Goal: Information Seeking & Learning: Learn about a topic

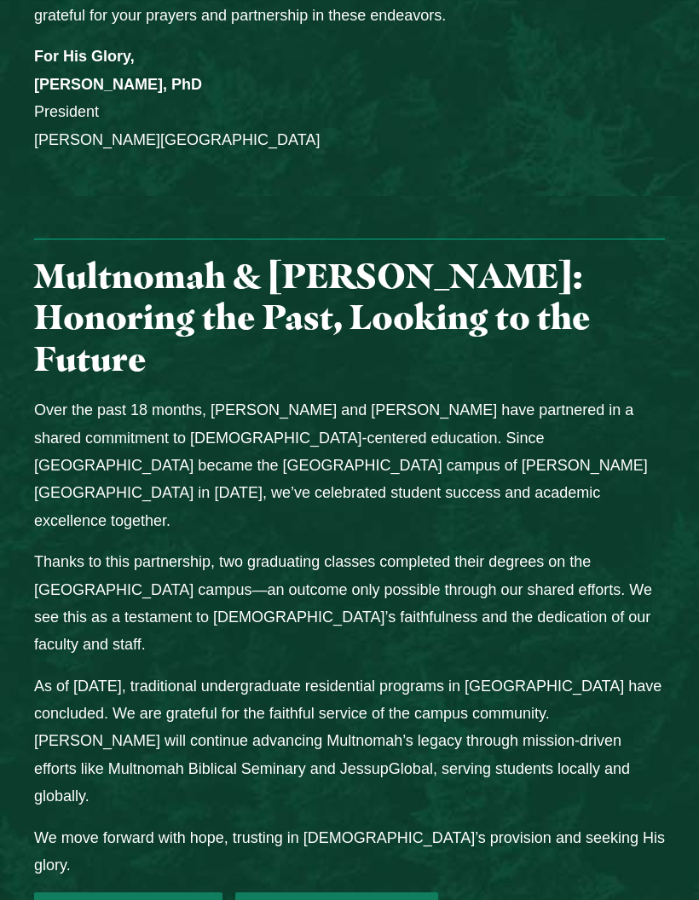
scroll to position [1776, 0]
click at [387, 892] on link "2025 Student Options" at bounding box center [336, 917] width 203 height 51
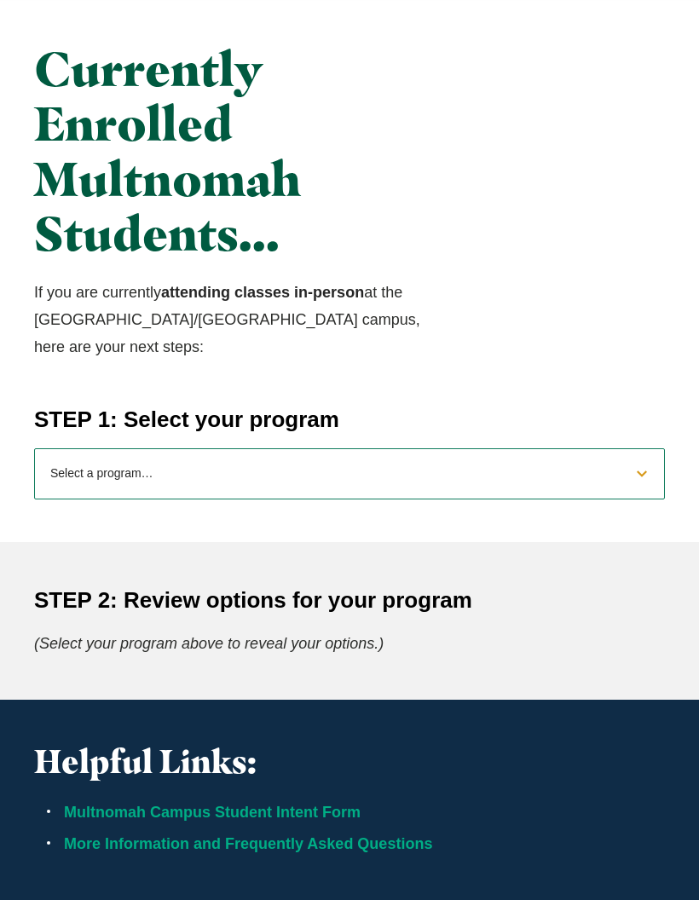
scroll to position [490, 0]
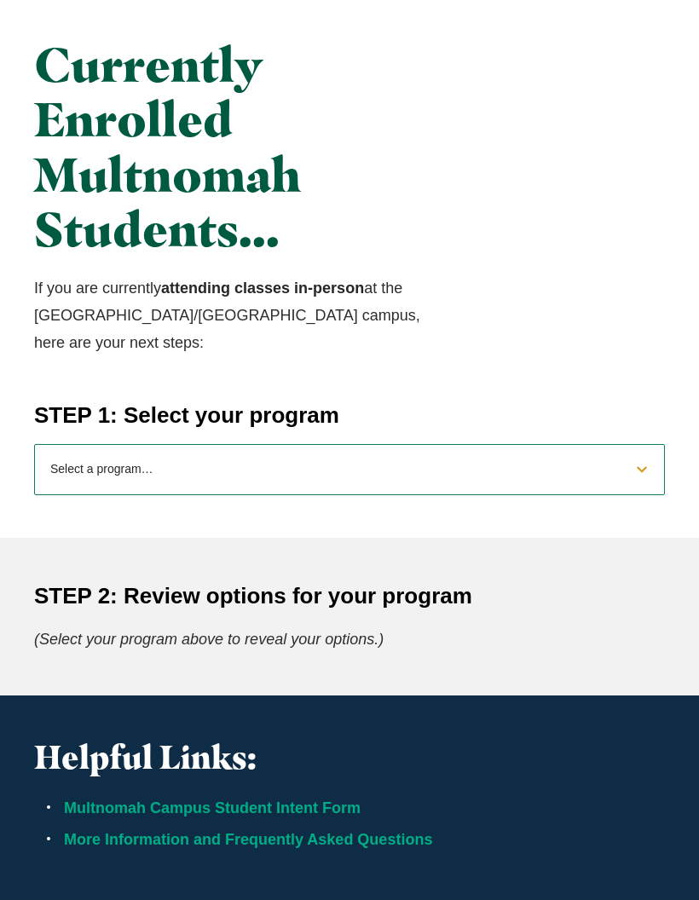
click at [639, 445] on select "Select a program… BS [DEMOGRAPHIC_DATA] and Theology BS Biology BS Business Adm…" at bounding box center [349, 470] width 631 height 51
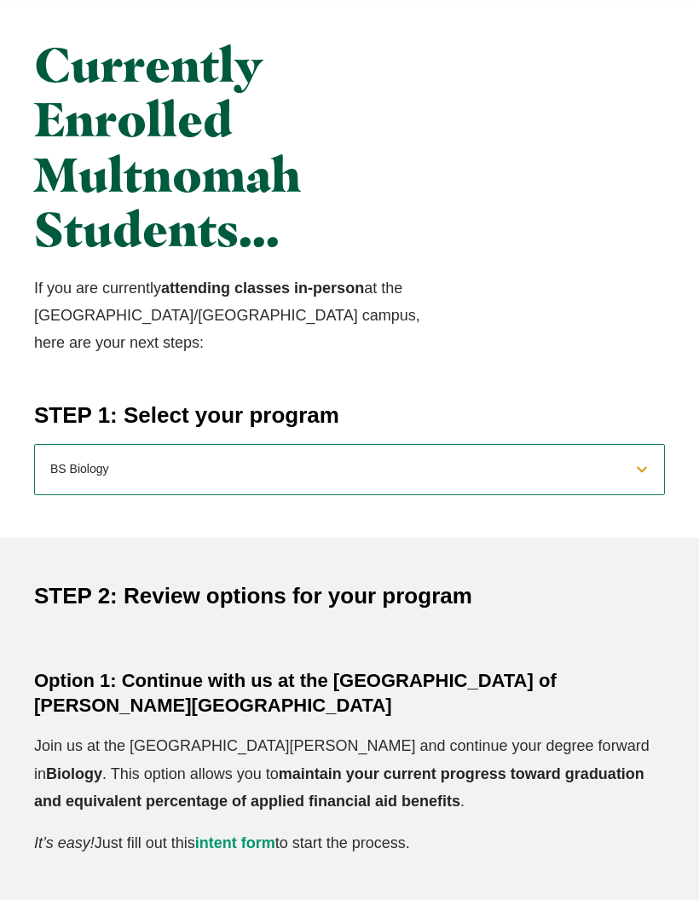
click at [643, 444] on select "Select a program… BS Bible and Theology BS Biology BS Business Administration B…" at bounding box center [349, 469] width 631 height 51
click at [640, 444] on select "Select a program… BS Bible and Theology BS Biology BS Business Administration B…" at bounding box center [349, 469] width 631 height 51
select select "2025macounseling"
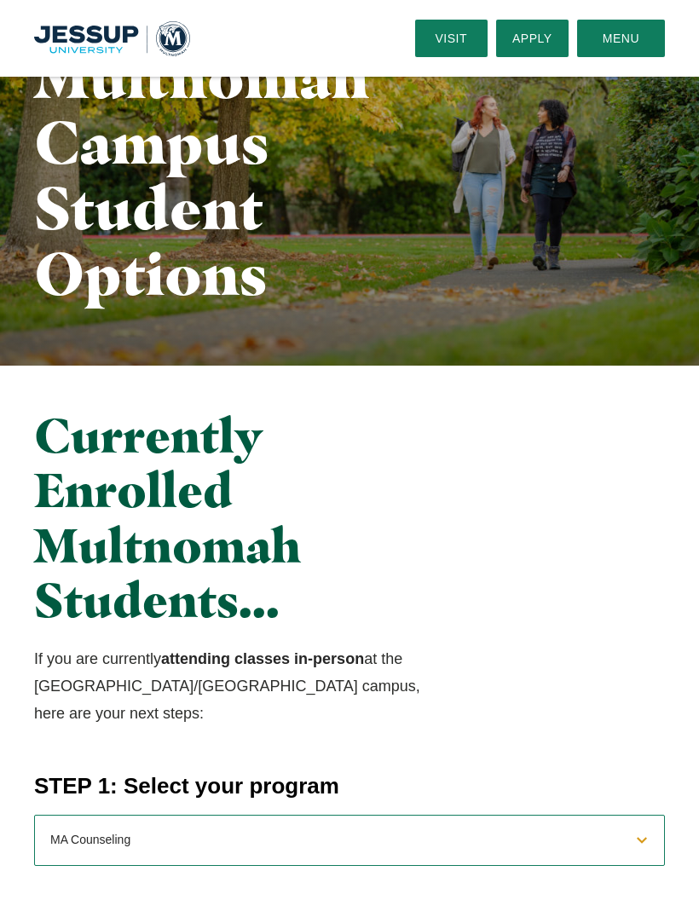
scroll to position [61, 0]
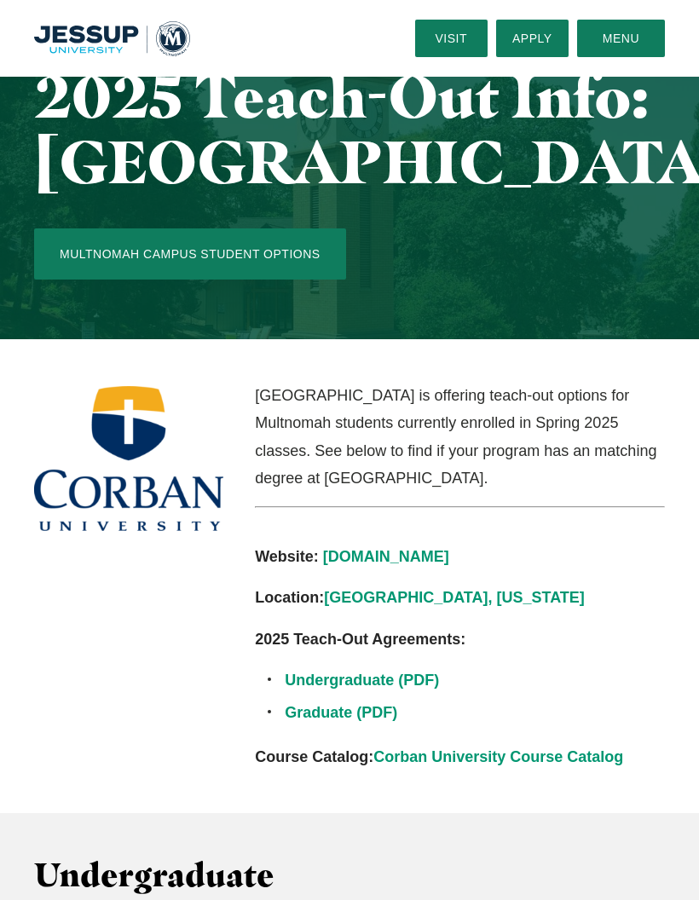
scroll to position [76, 0]
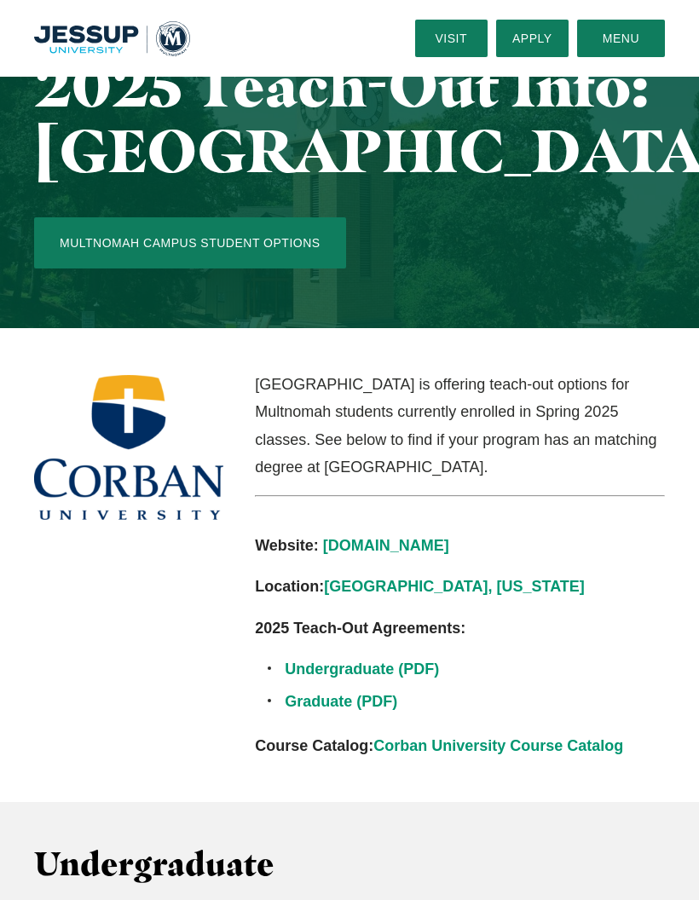
click at [377, 539] on link "corban.edu" at bounding box center [386, 545] width 126 height 17
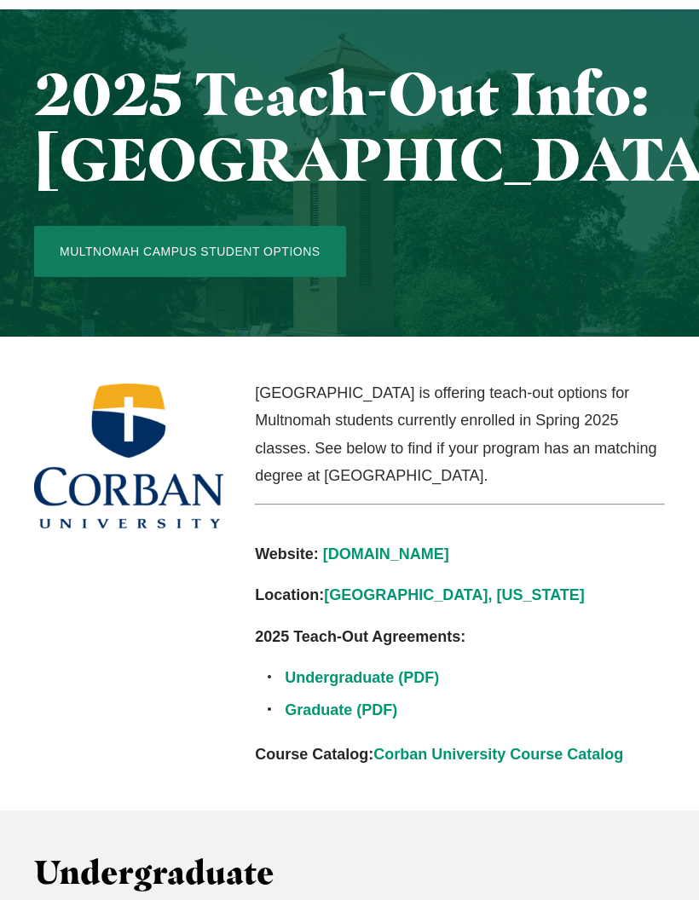
scroll to position [0, 0]
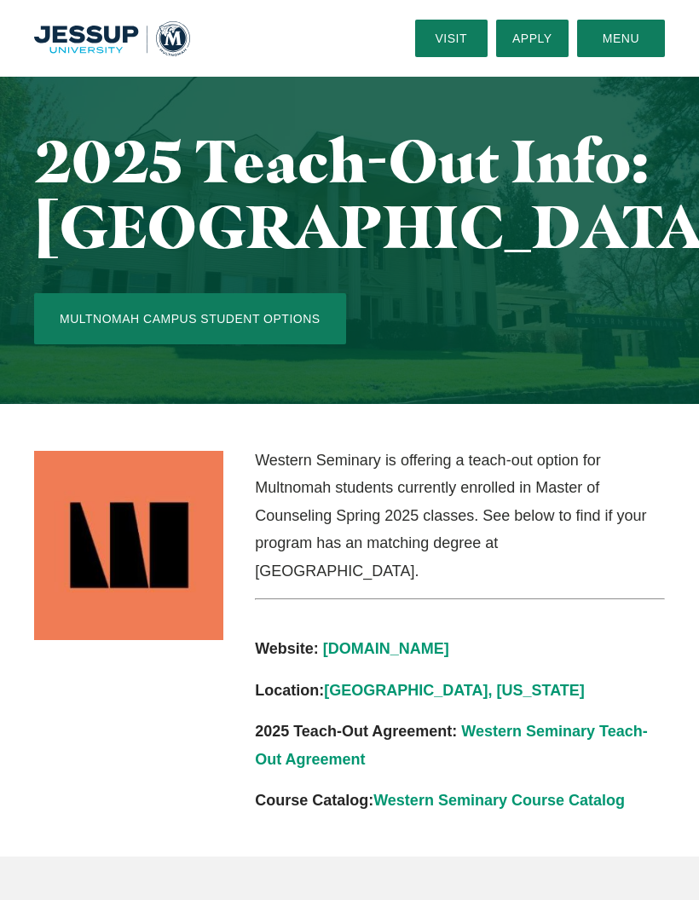
click at [449, 640] on link "westernseminary.edu" at bounding box center [386, 648] width 126 height 17
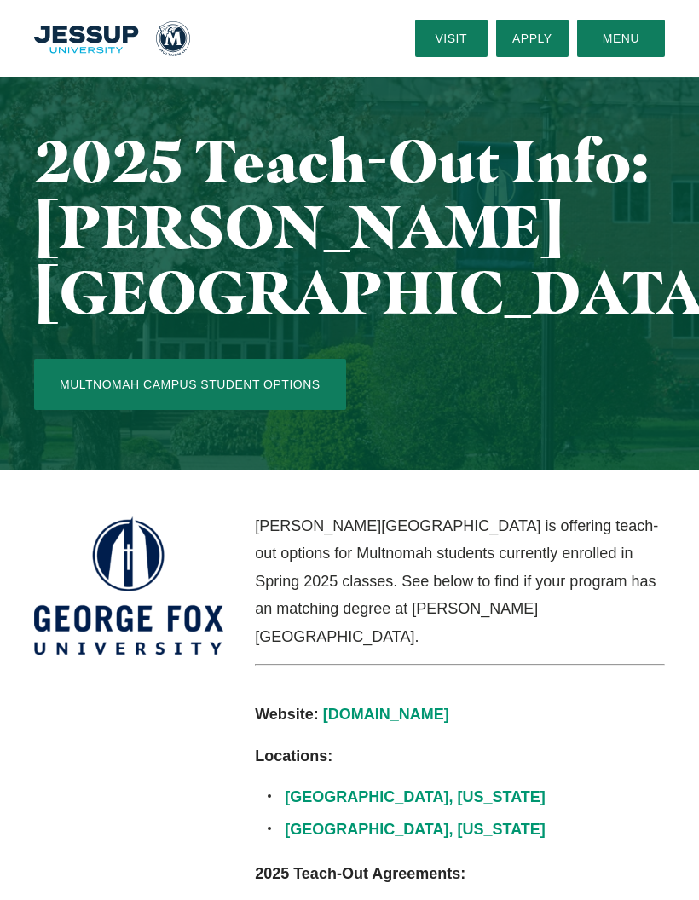
click at [371, 706] on link "[DOMAIN_NAME]" at bounding box center [386, 714] width 126 height 17
click at [387, 706] on link "[DOMAIN_NAME]" at bounding box center [386, 714] width 126 height 17
